Goal: Information Seeking & Learning: Learn about a topic

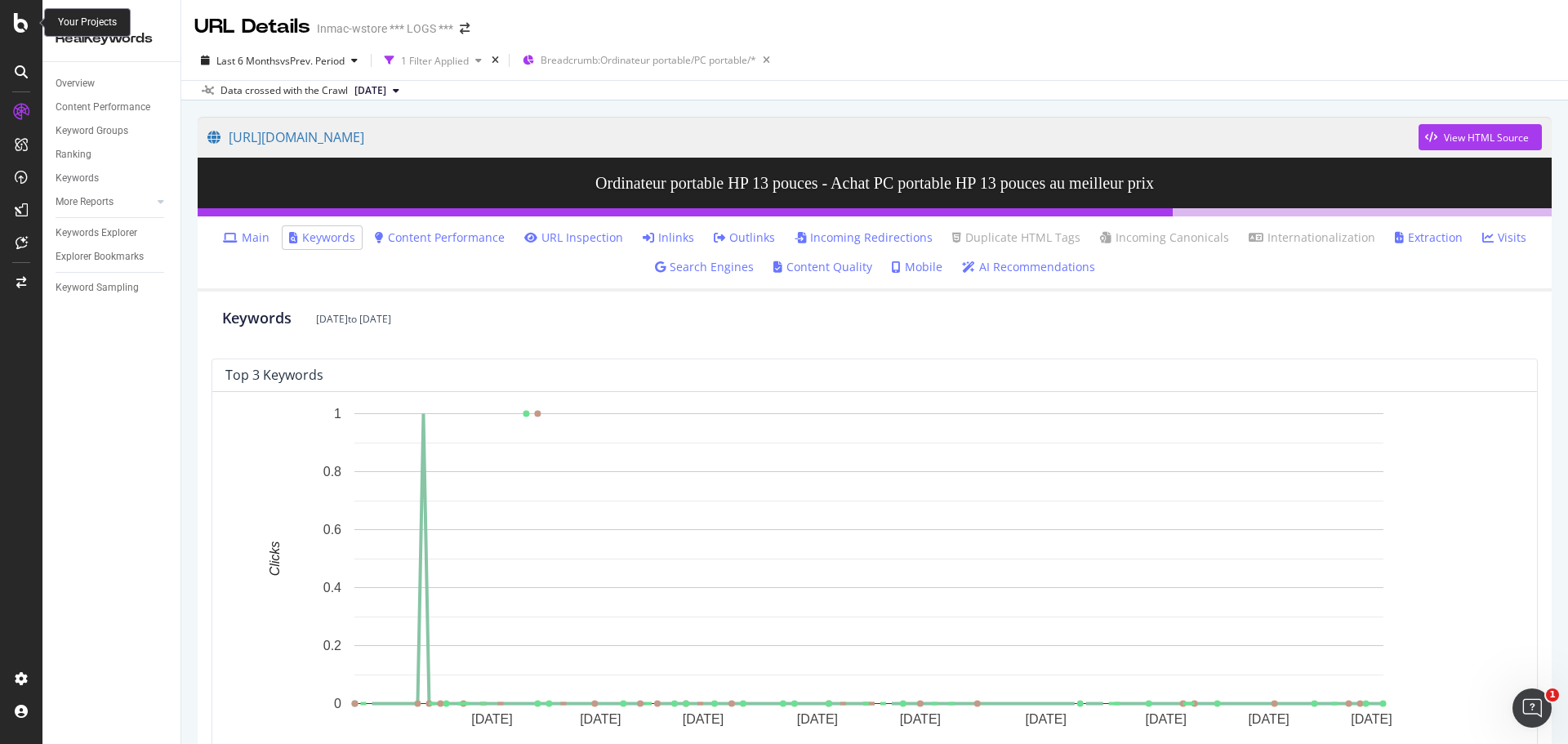
scroll to position [711, 0]
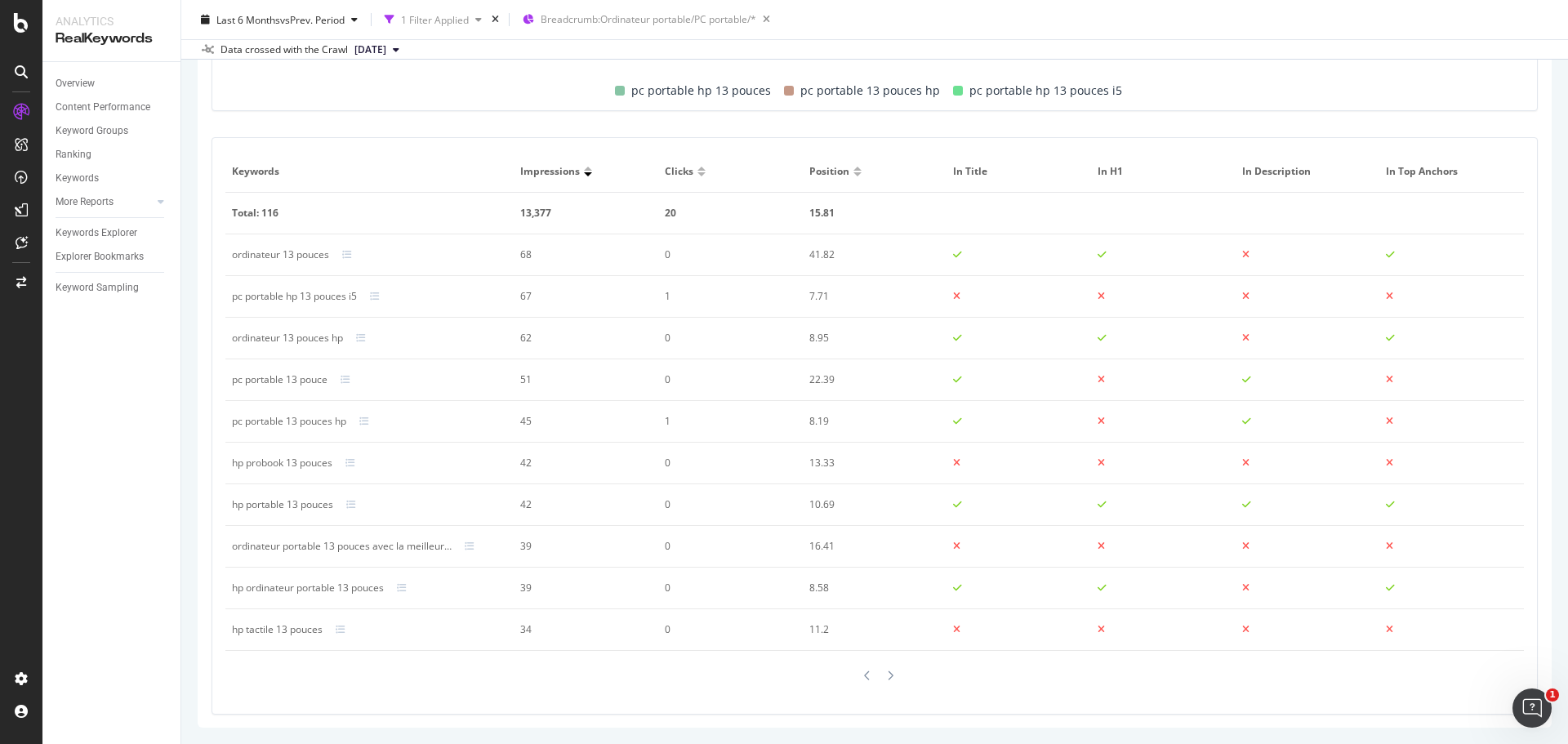
click at [697, 176] on div at bounding box center [700, 174] width 8 height 4
click at [698, 173] on div at bounding box center [700, 174] width 8 height 4
click at [697, 167] on div at bounding box center [700, 168] width 8 height 4
click at [697, 168] on div at bounding box center [700, 168] width 8 height 4
click at [697, 174] on div at bounding box center [700, 174] width 8 height 4
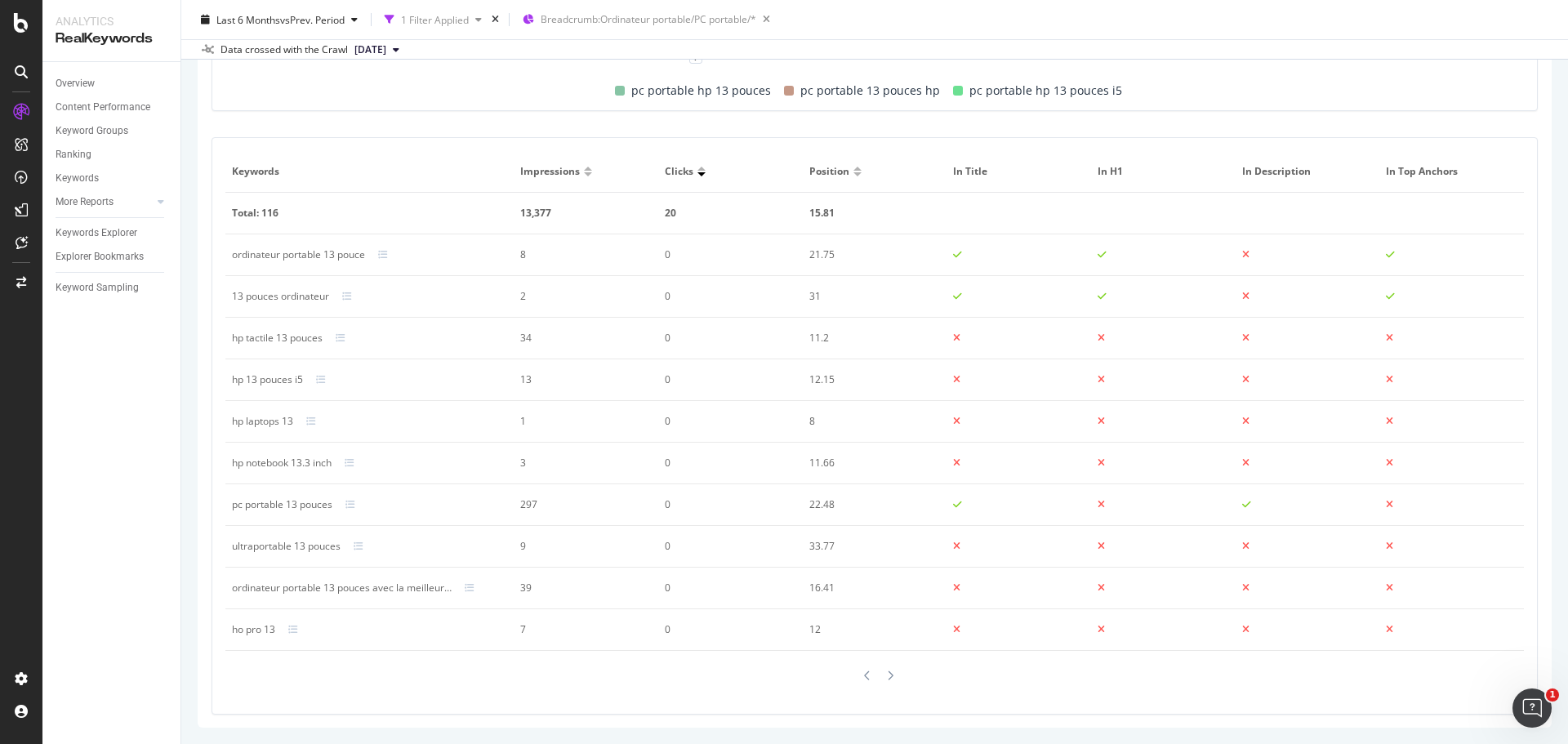
click at [697, 169] on div at bounding box center [700, 168] width 8 height 4
click at [697, 174] on div at bounding box center [700, 174] width 8 height 4
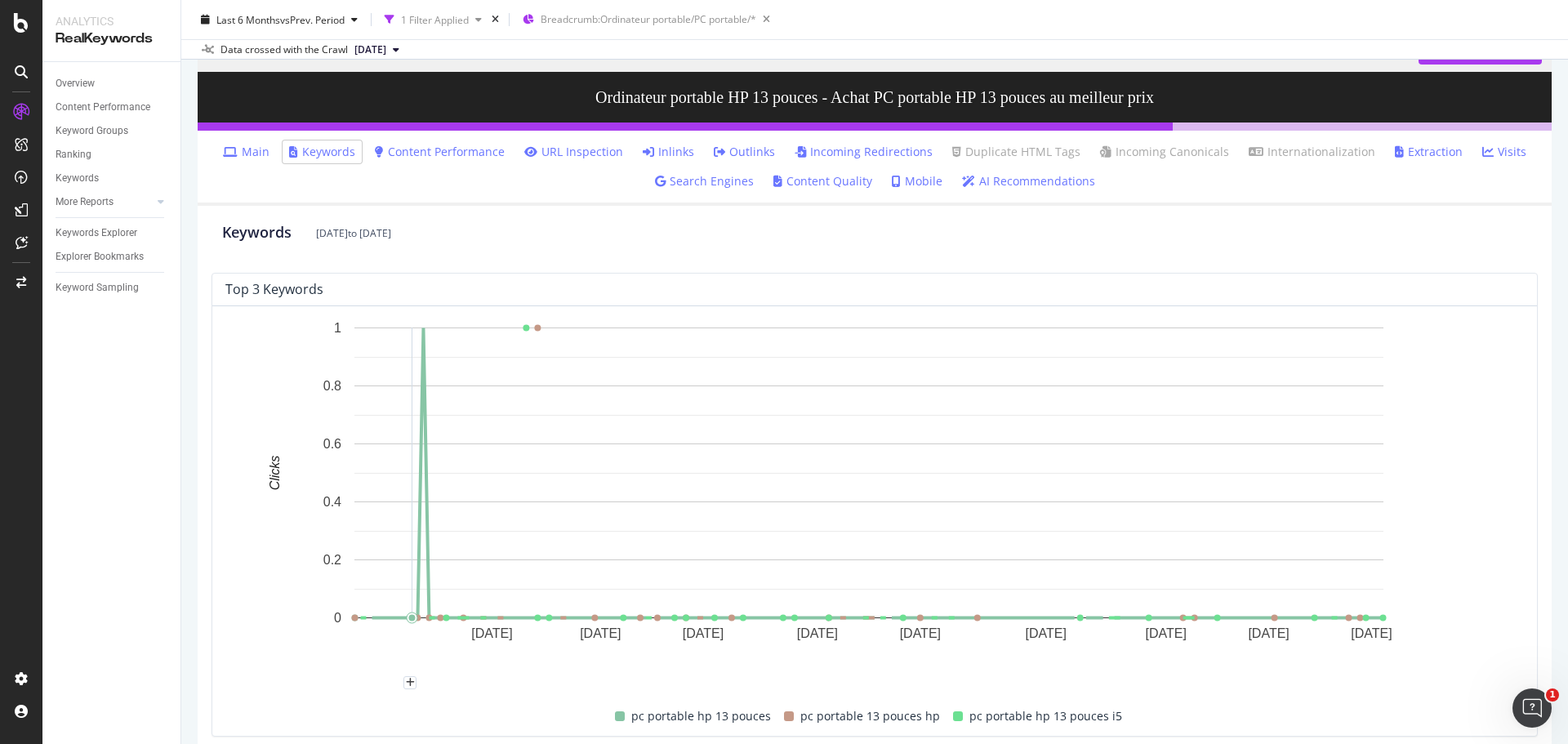
scroll to position [0, 0]
